Goal: Task Accomplishment & Management: Use online tool/utility

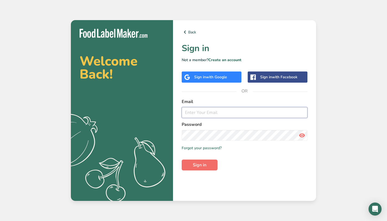
type input "[PERSON_NAME][EMAIL_ADDRESS][DOMAIN_NAME]"
click at [201, 168] on button "Sign in" at bounding box center [200, 165] width 36 height 11
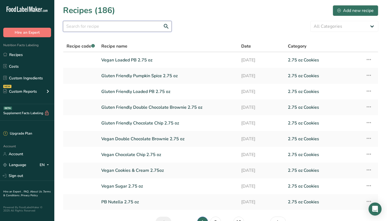
click at [138, 26] on input "text" at bounding box center [117, 26] width 109 height 11
click at [104, 24] on input "text" at bounding box center [117, 26] width 109 height 11
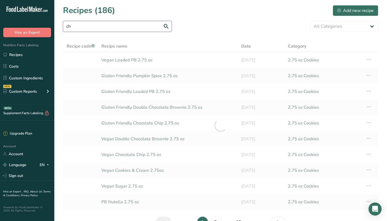
type input "c"
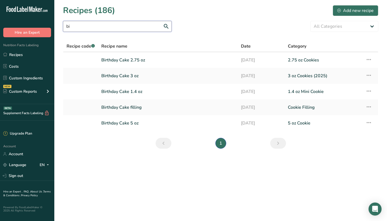
type input "b"
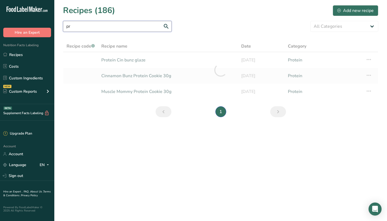
type input "p"
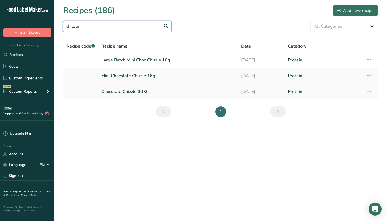
type input "chizzle"
click at [148, 92] on link "Chocolate Chizzle 30 G" at bounding box center [167, 91] width 133 height 11
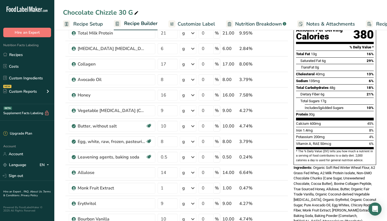
scroll to position [70, 0]
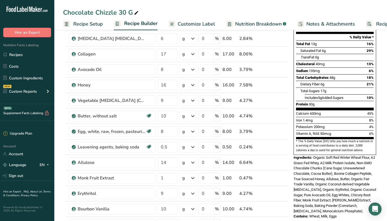
click at [319, 96] on span "5g" at bounding box center [320, 98] width 4 height 4
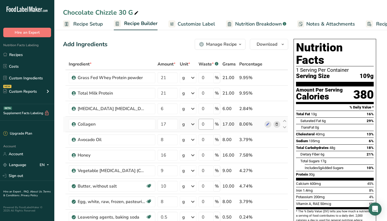
scroll to position [7, 0]
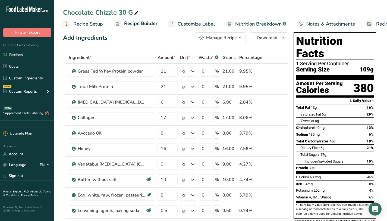
click at [272, 10] on div "Chocolate Chizzle 30 G" at bounding box center [220, 13] width 333 height 10
